Goal: Find contact information: Find contact information

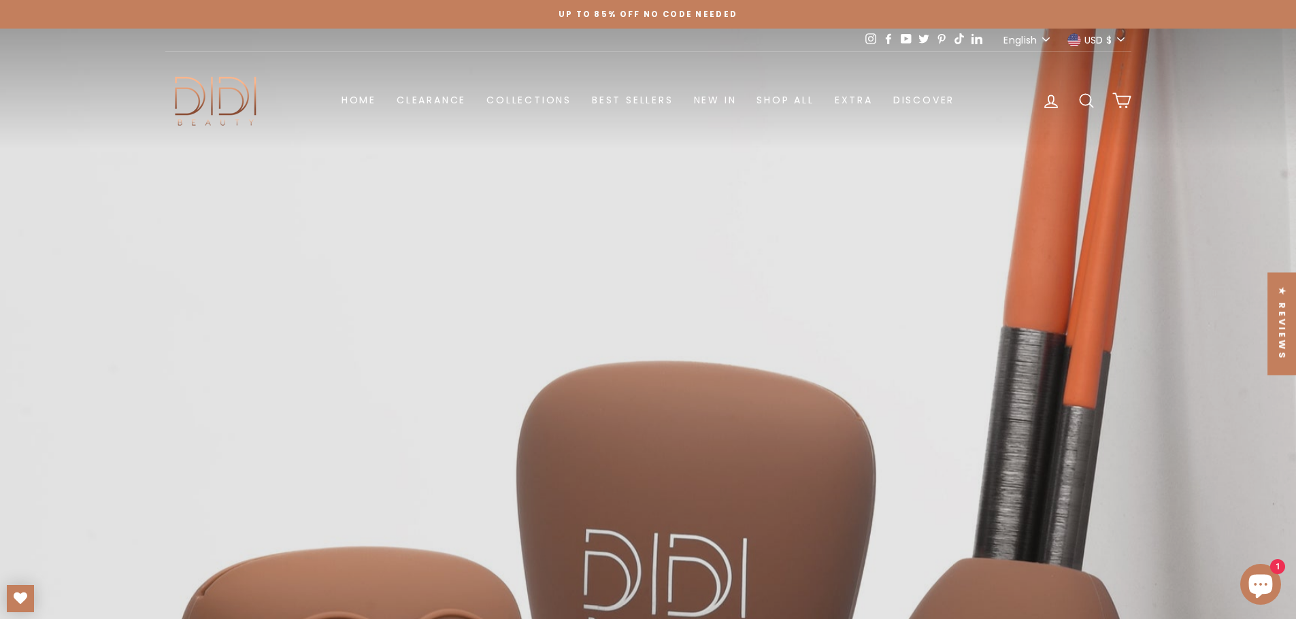
click at [1044, 41] on button "English" at bounding box center [1028, 40] width 56 height 22
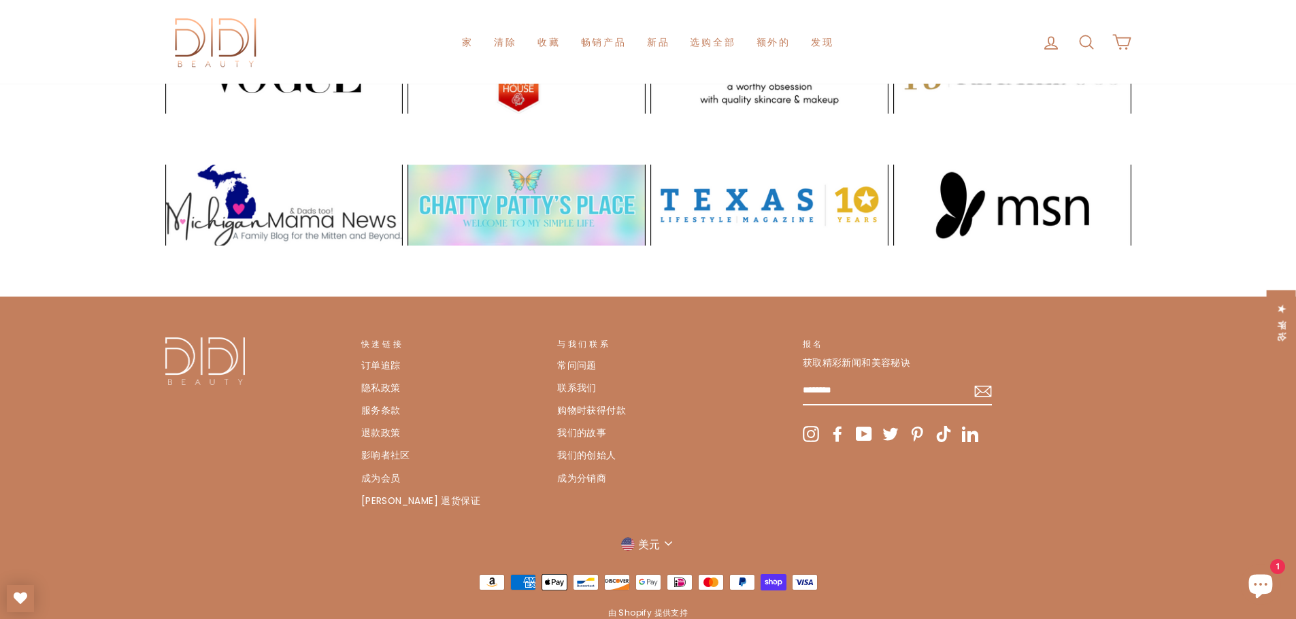
scroll to position [2834, 0]
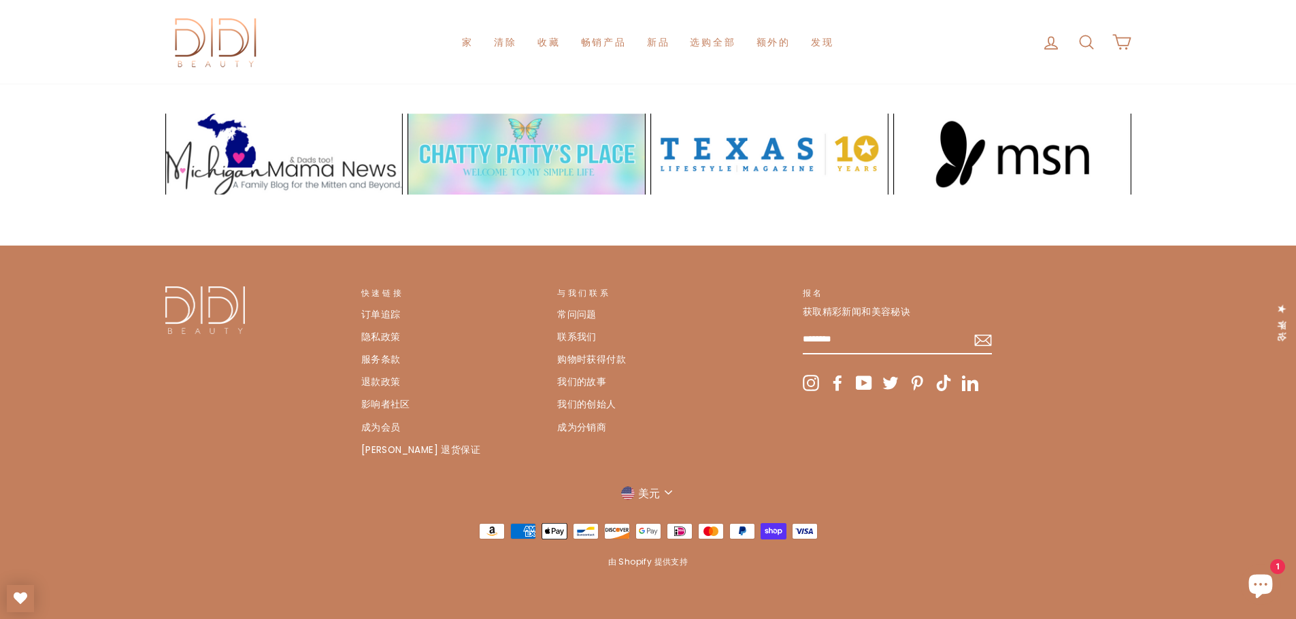
click at [569, 332] on font "联系我们" at bounding box center [576, 337] width 39 height 13
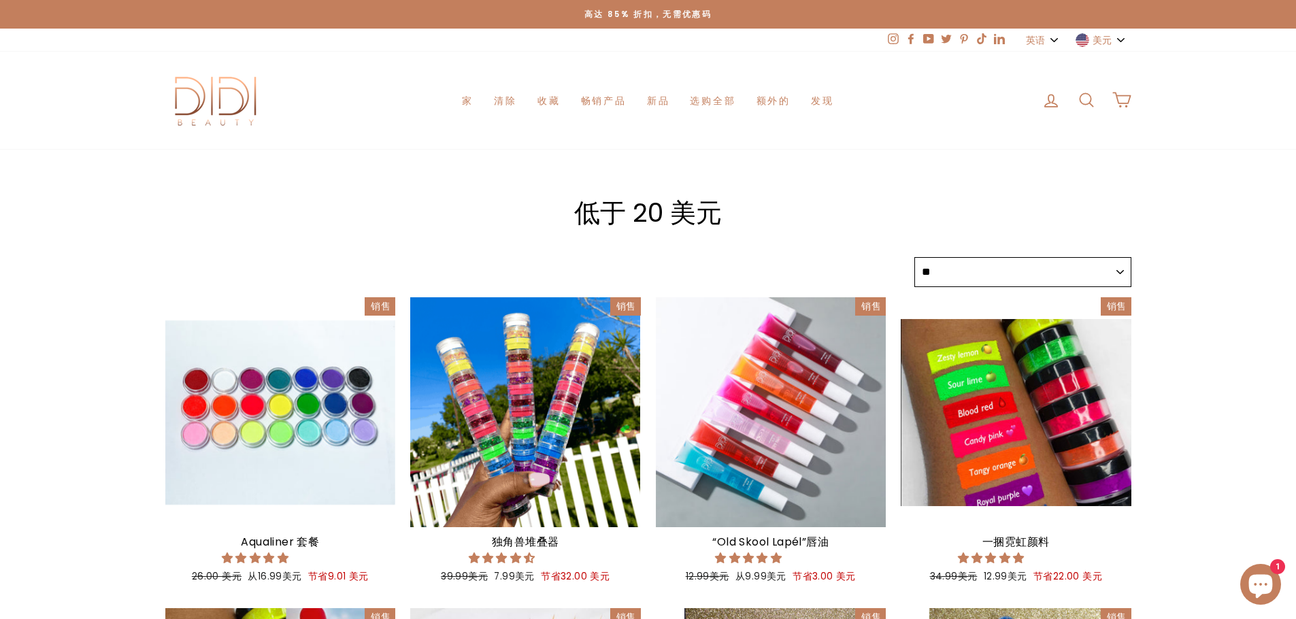
select select "******"
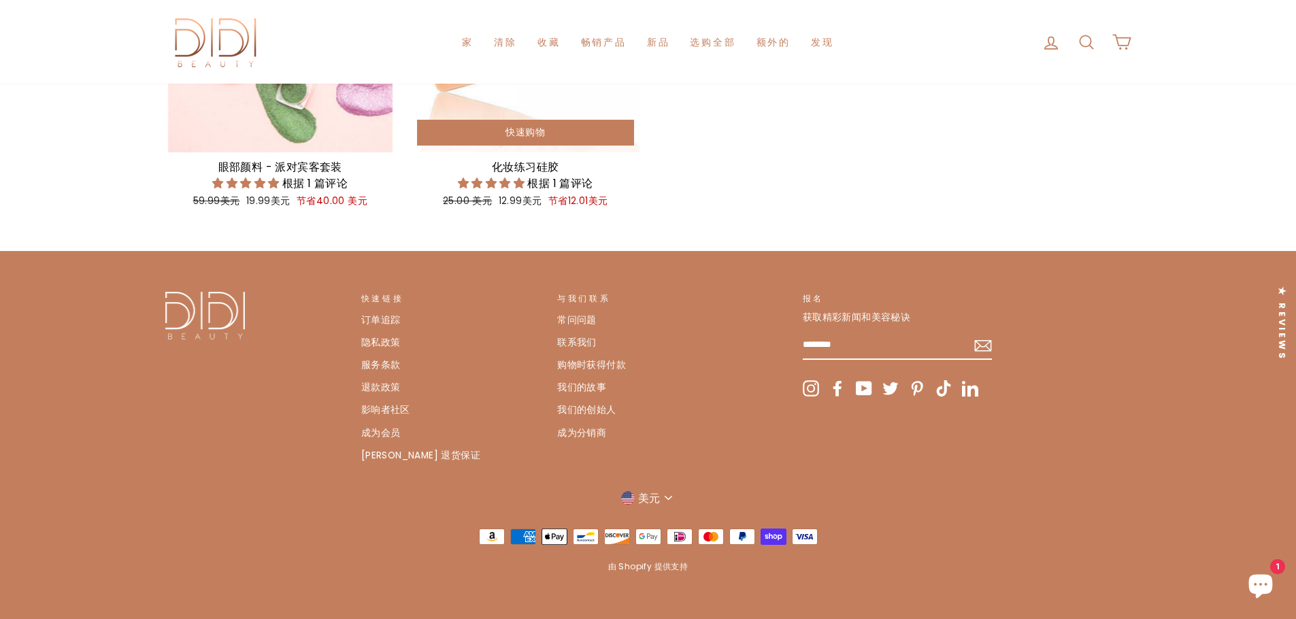
scroll to position [1003, 0]
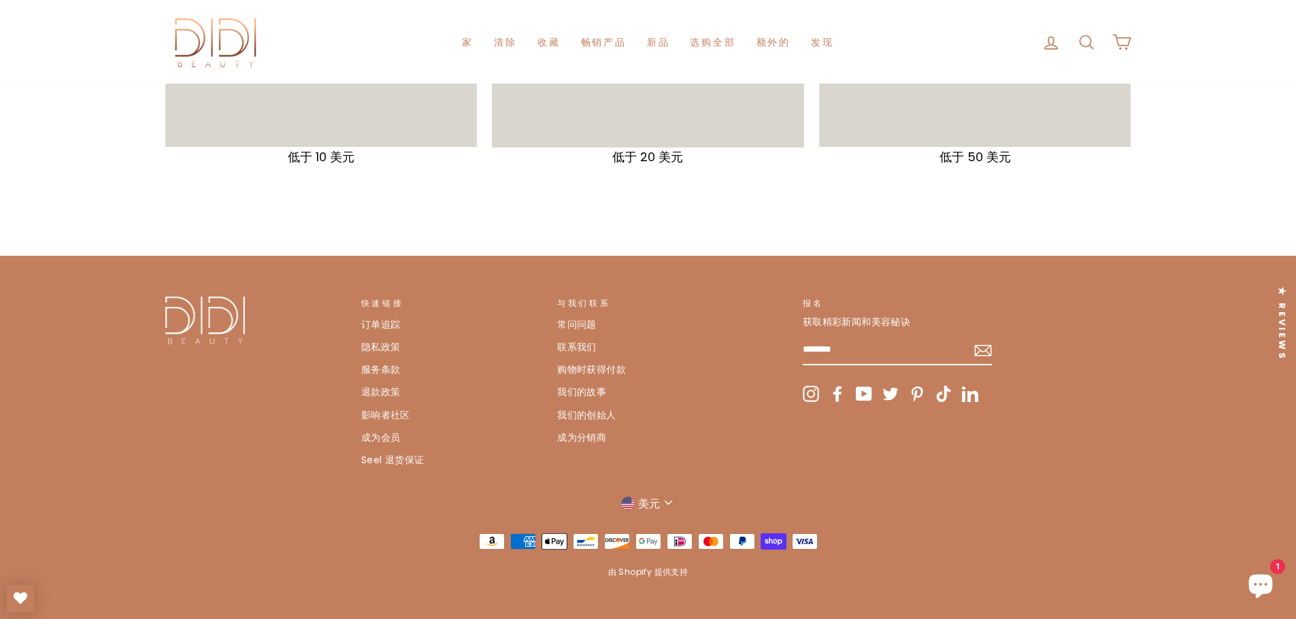
scroll to position [431, 0]
